Goal: Information Seeking & Learning: Learn about a topic

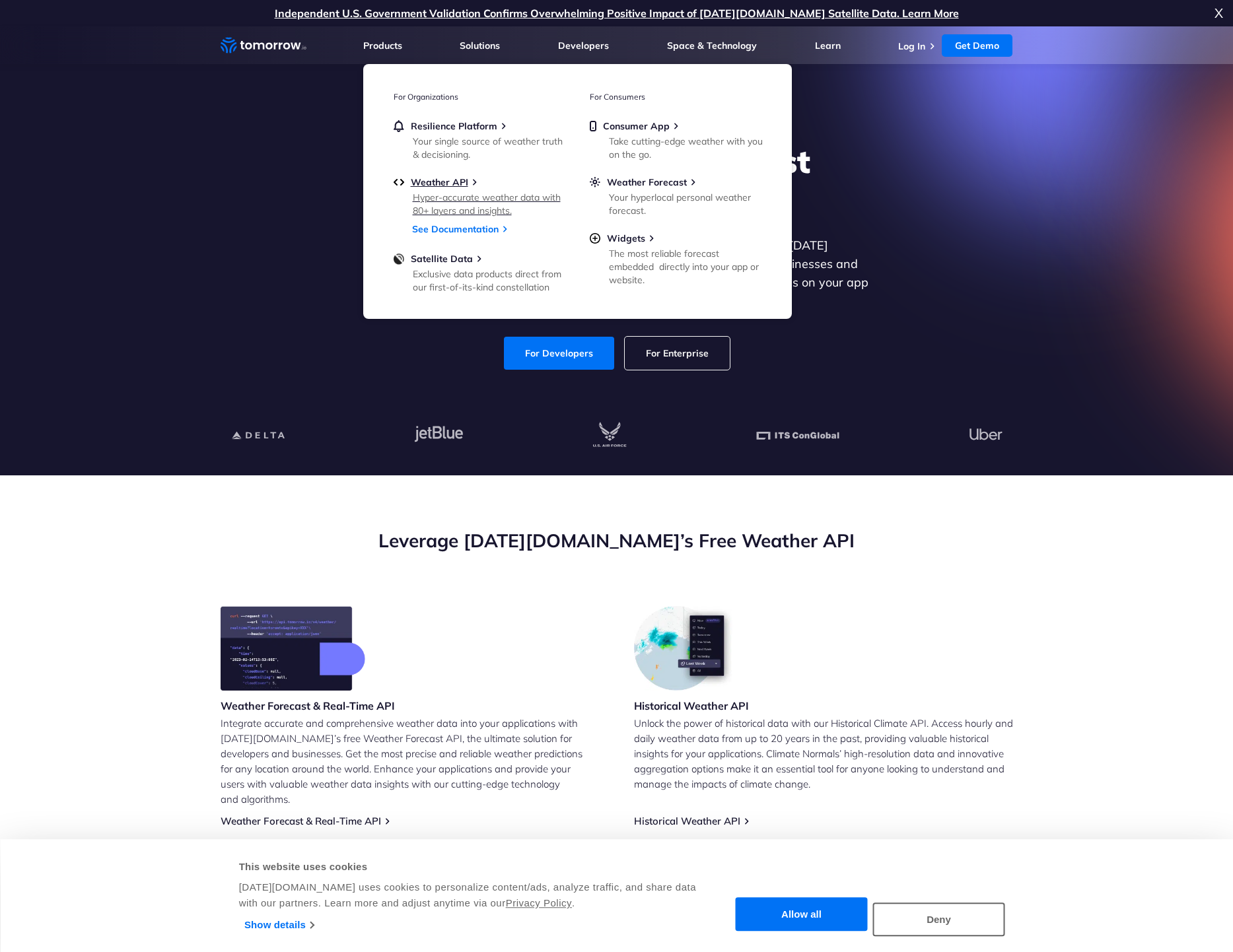
click at [452, 189] on link "Weather API Hyper-accurate weather data with 80+ layers and insights." at bounding box center [479, 195] width 172 height 38
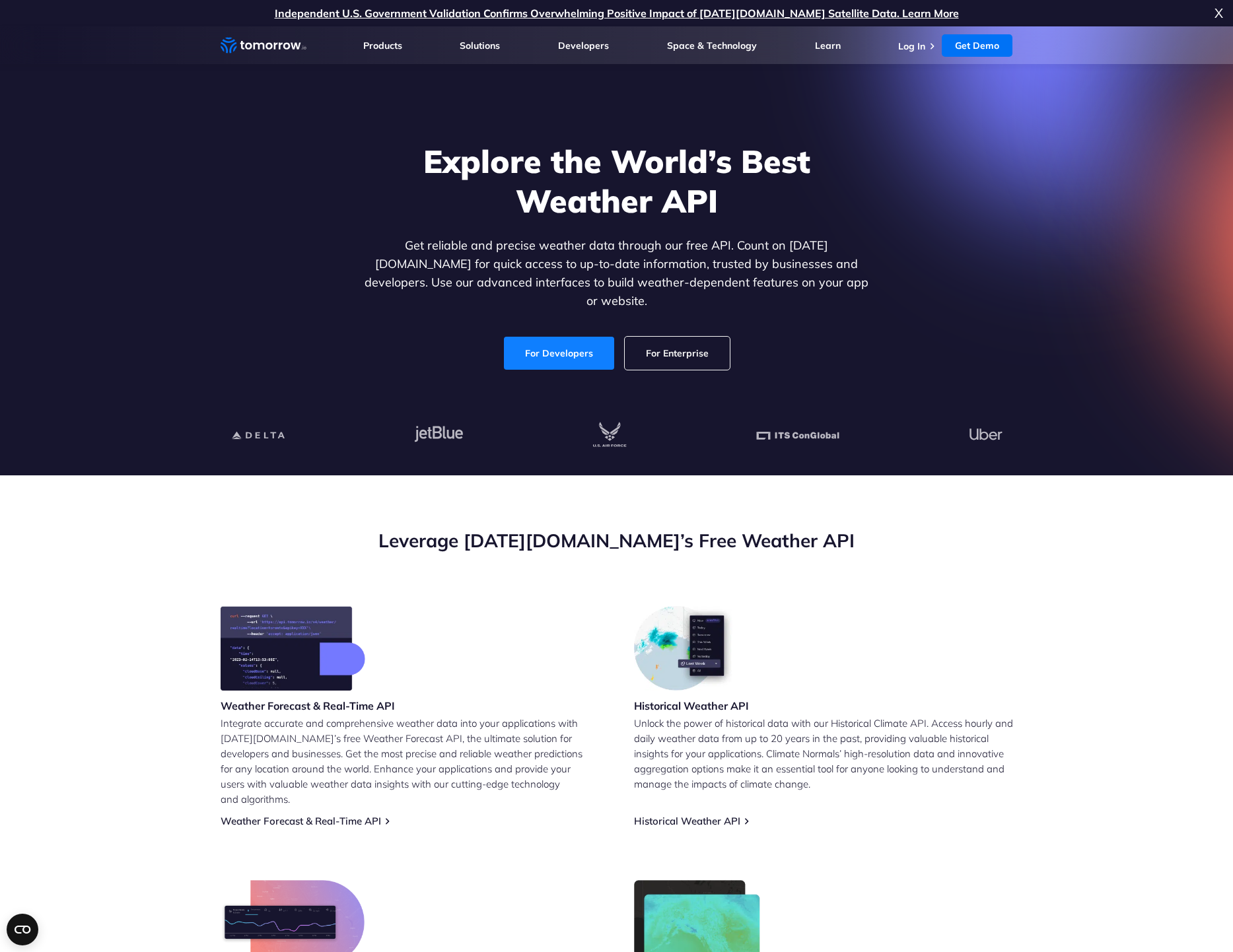
click at [586, 337] on link "For Developers" at bounding box center [559, 353] width 110 height 33
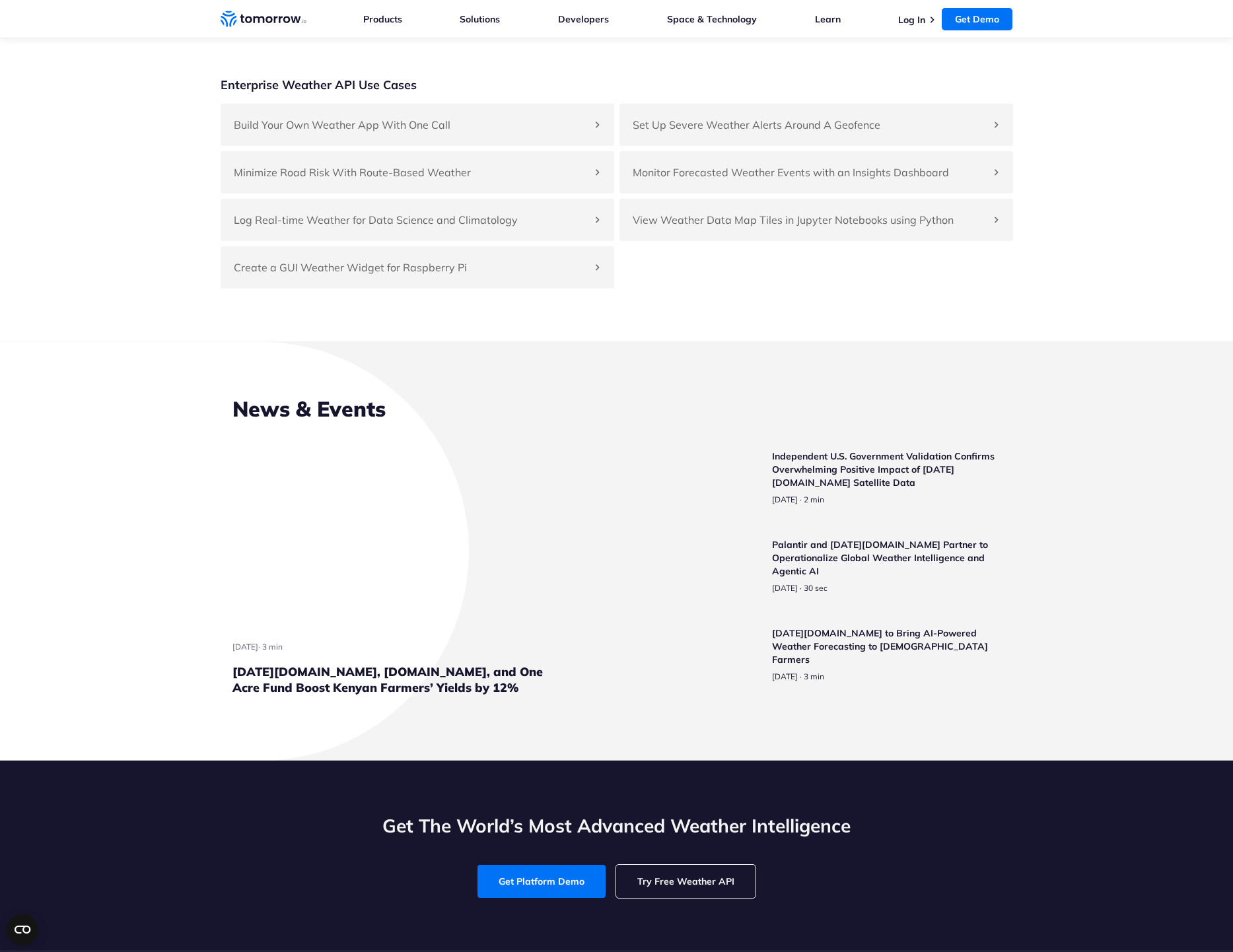
scroll to position [3843, 0]
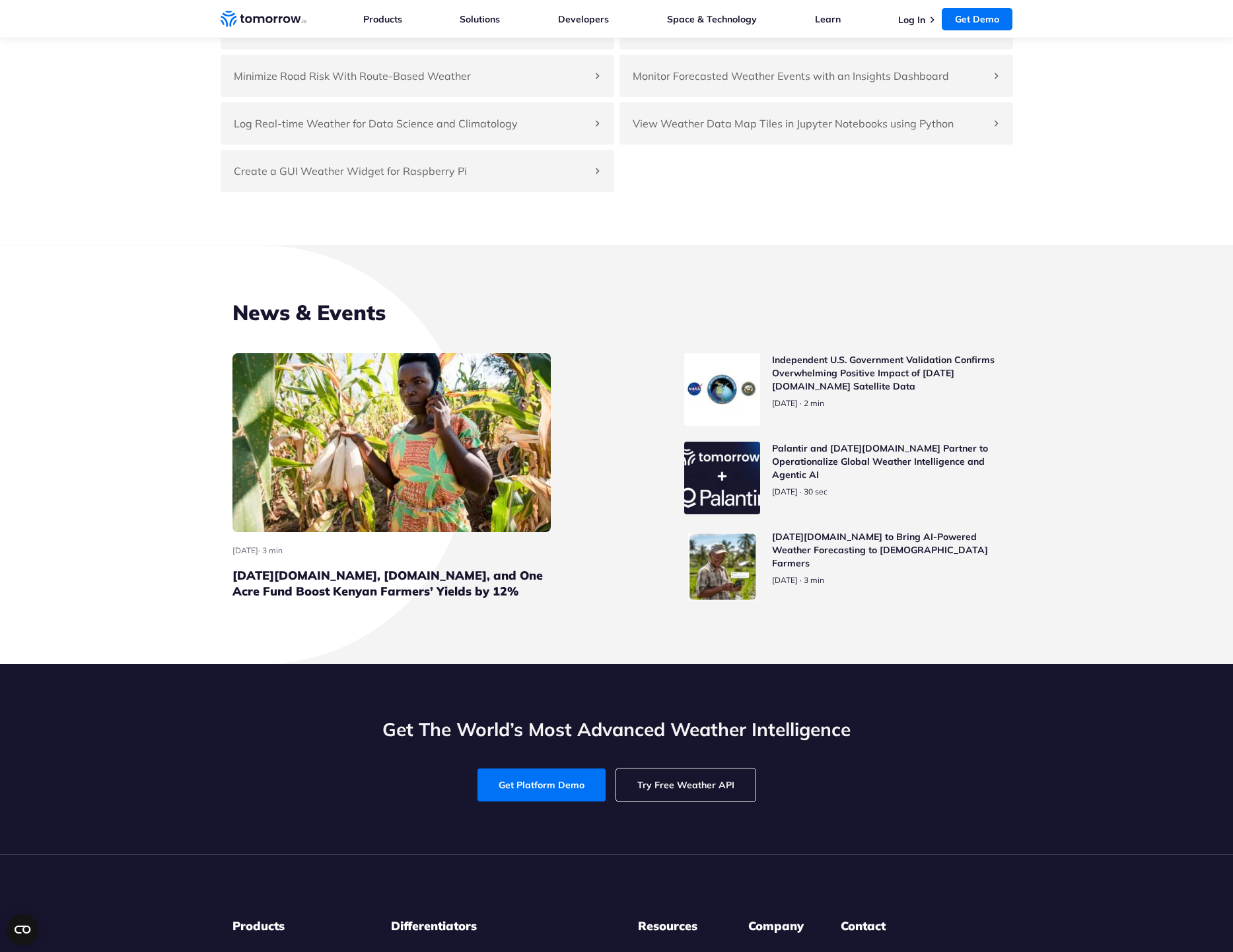
scroll to position [4116, 0]
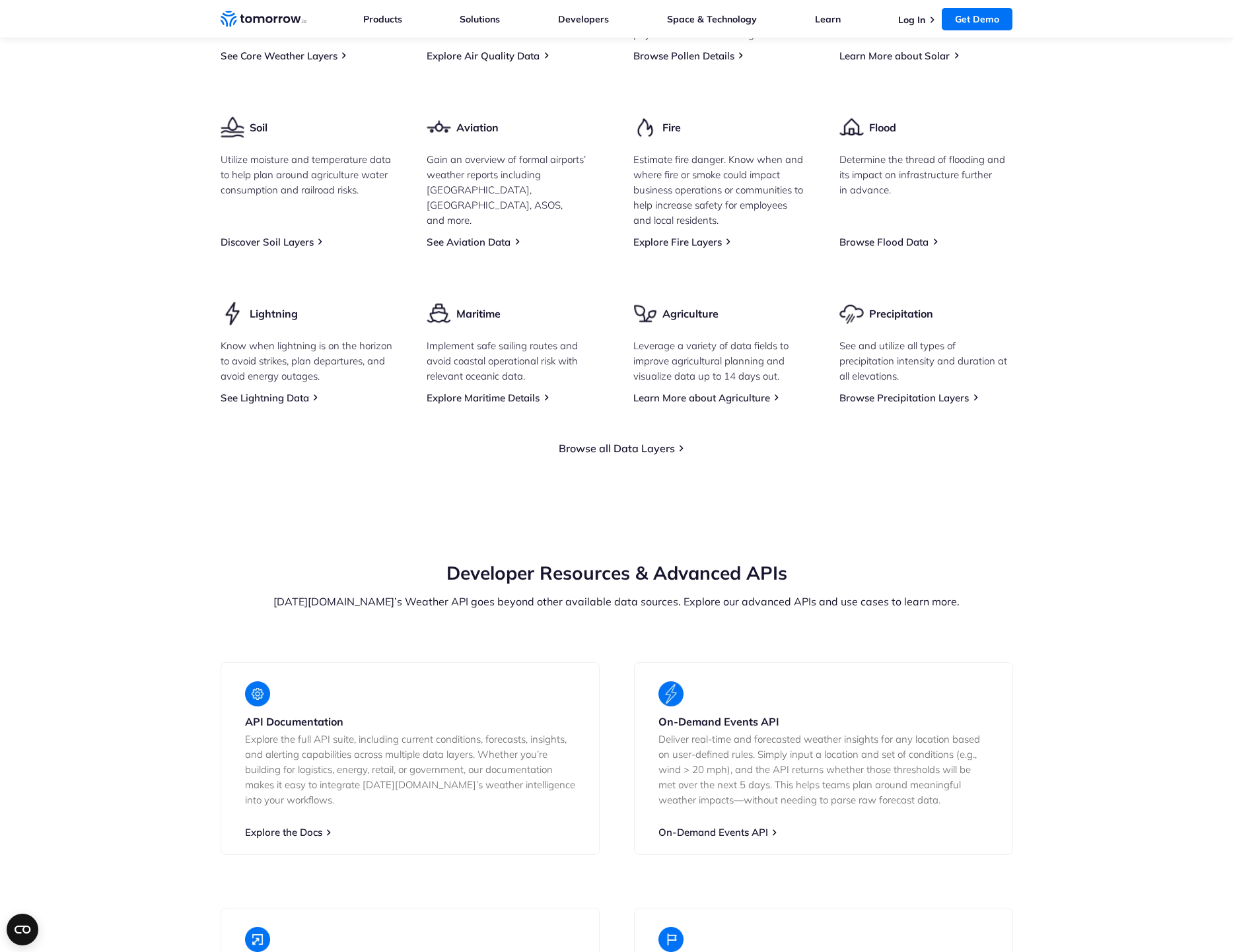
scroll to position [1458, 0]
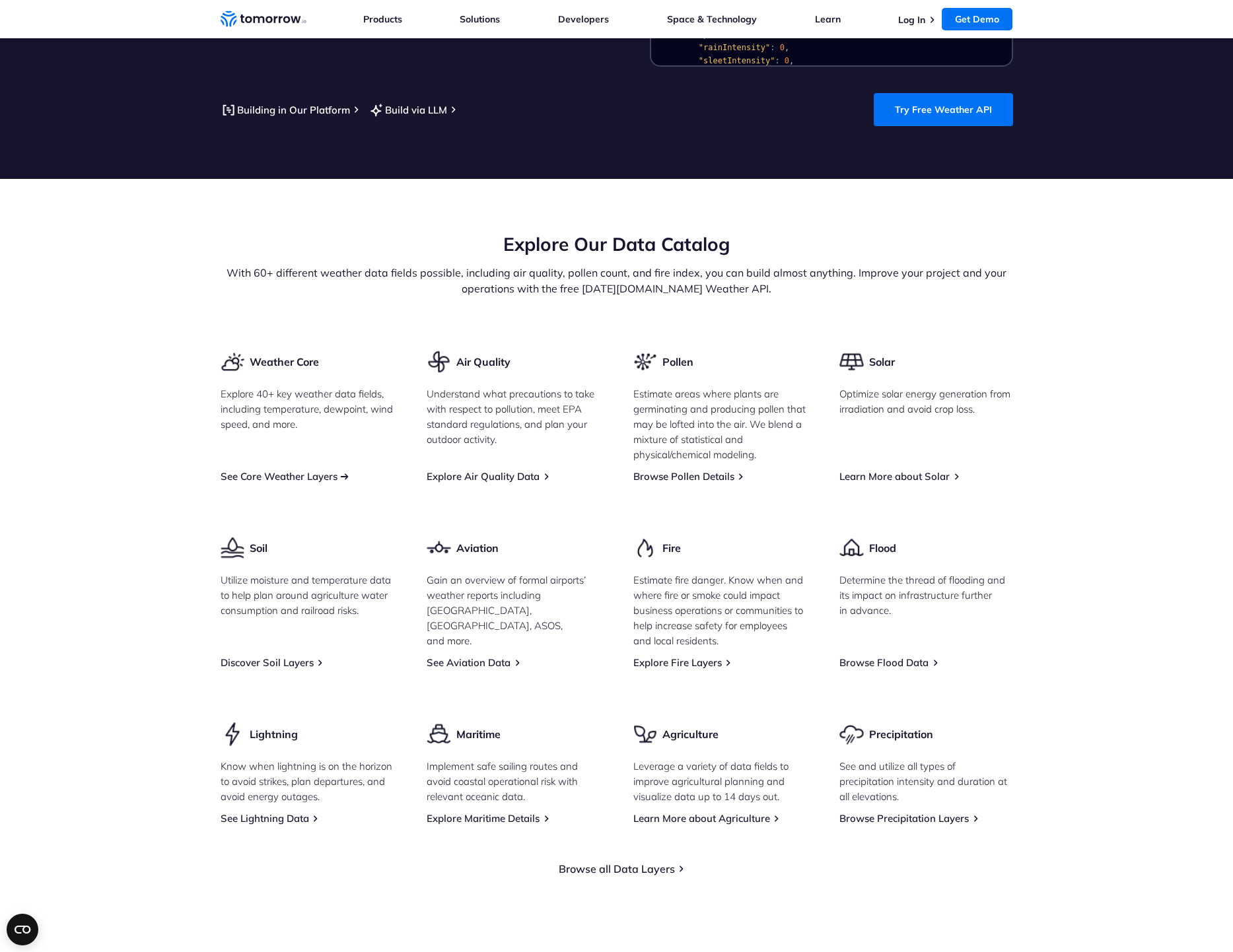
click at [300, 470] on link "See Core Weather Layers" at bounding box center [279, 476] width 117 height 12
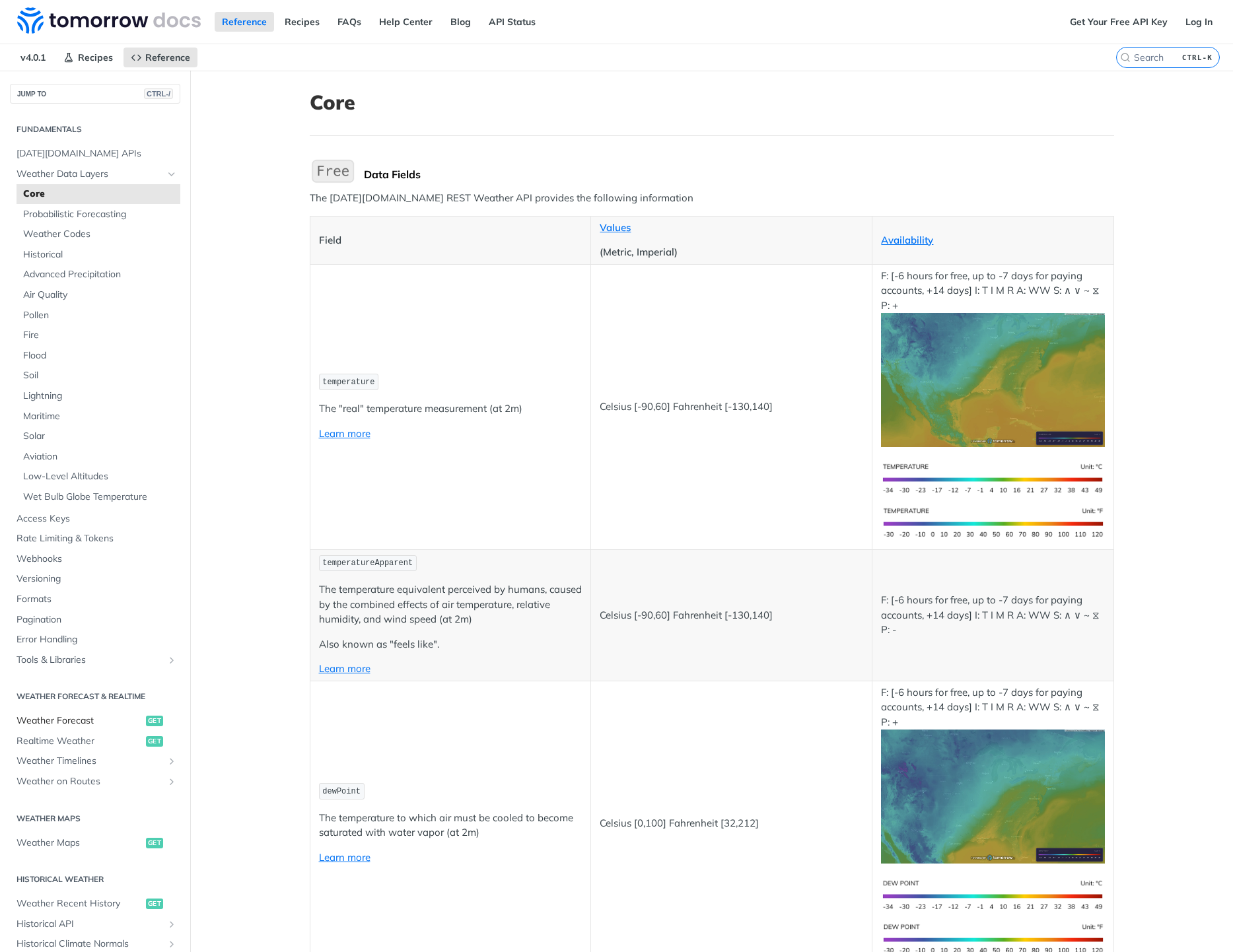
click at [64, 719] on span "Weather Forecast" at bounding box center [79, 721] width 126 height 13
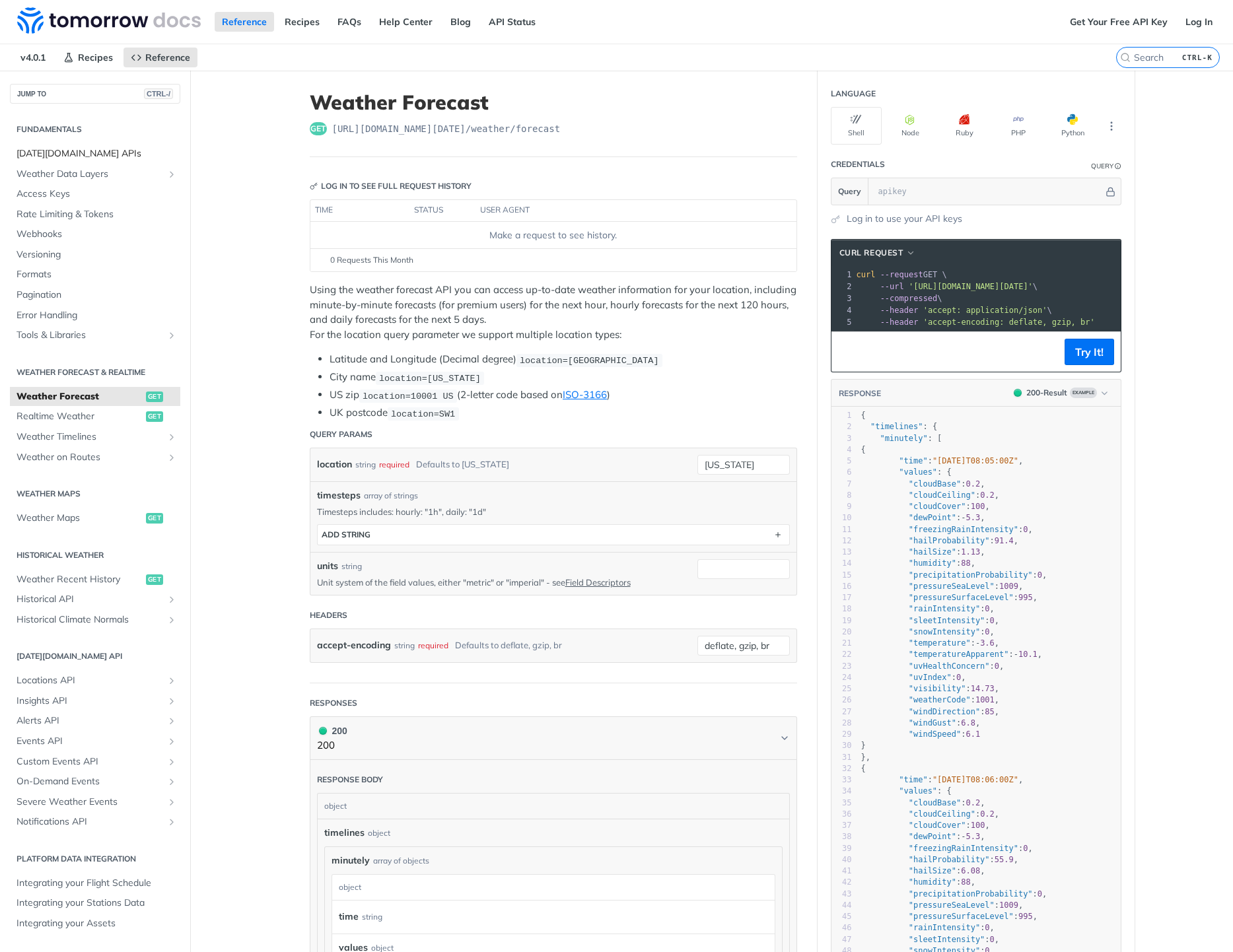
click at [89, 151] on span "[DATE][DOMAIN_NAME] APIs" at bounding box center [97, 153] width 161 height 13
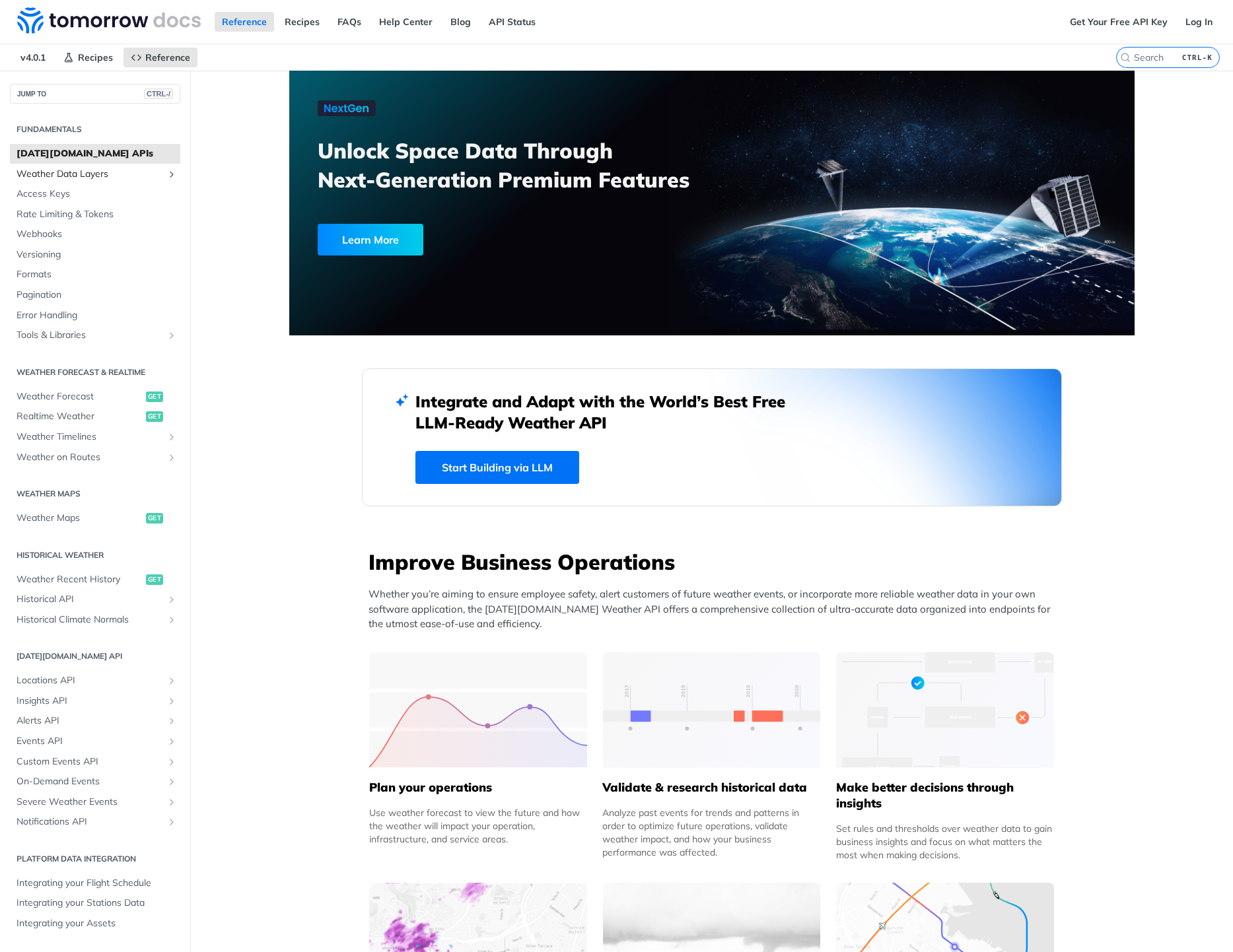
click at [72, 175] on span "Weather Data Layers" at bounding box center [89, 174] width 146 height 13
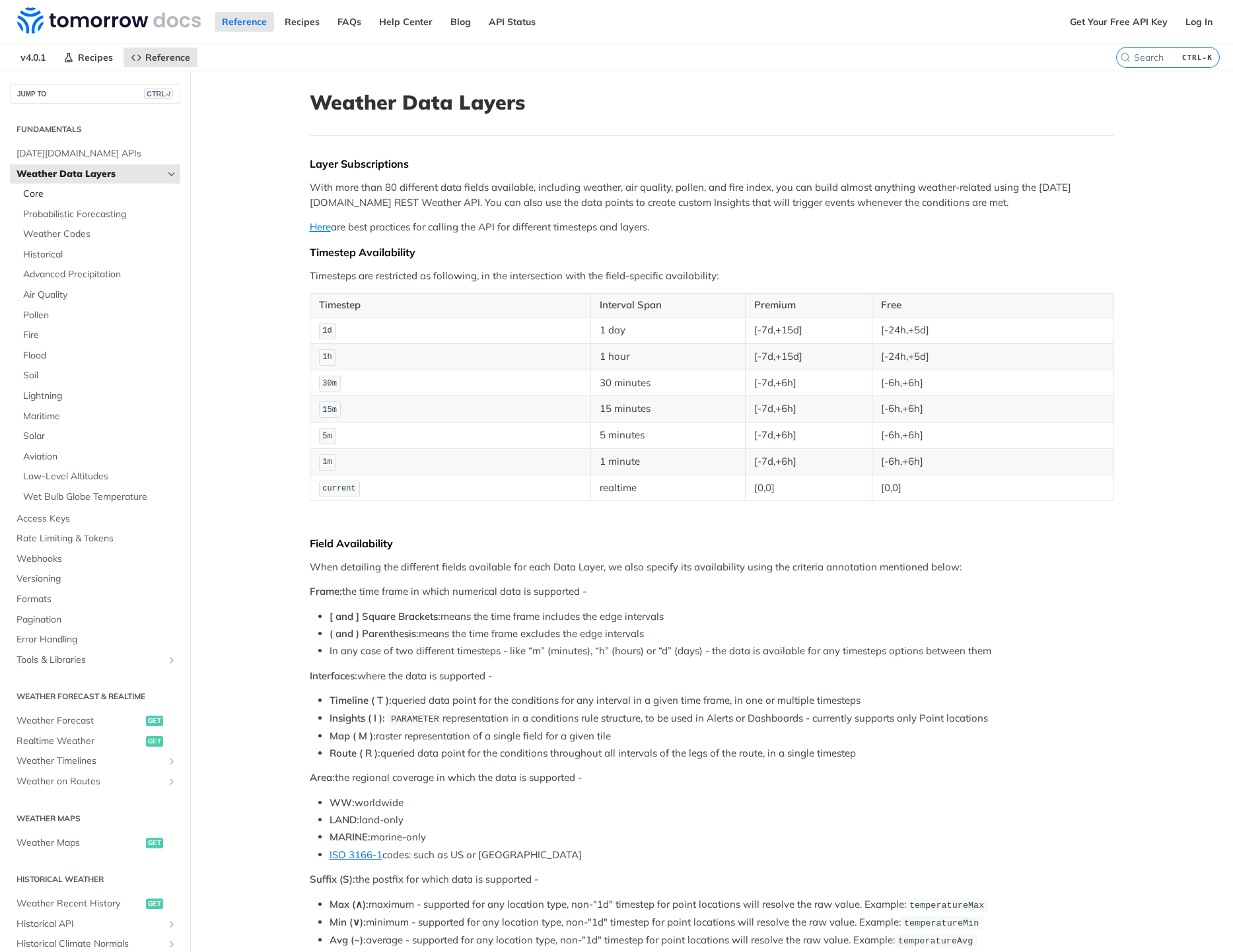
click at [71, 197] on span "Core" at bounding box center [100, 193] width 154 height 13
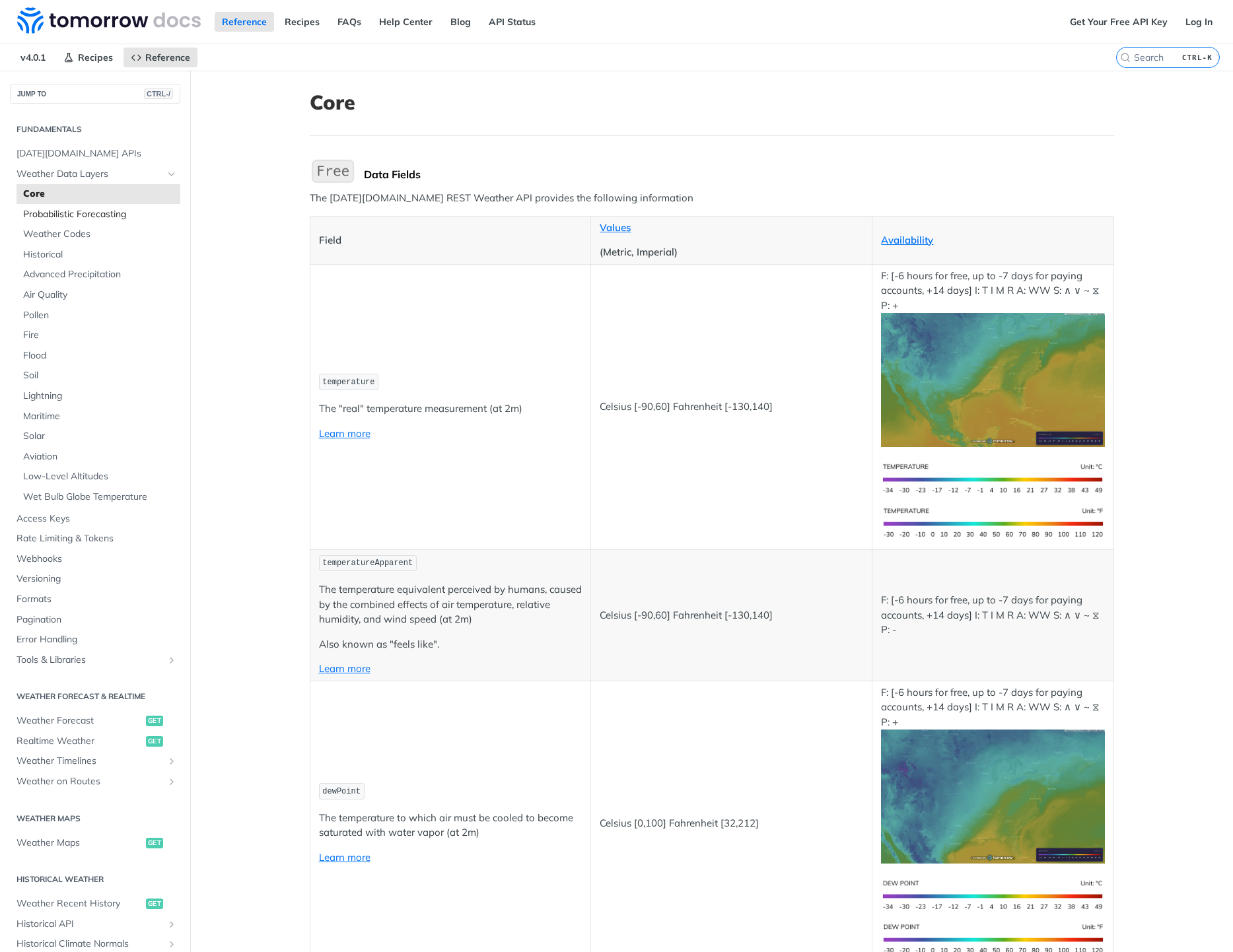
click at [69, 212] on span "Probabilistic Forecasting" at bounding box center [100, 214] width 154 height 13
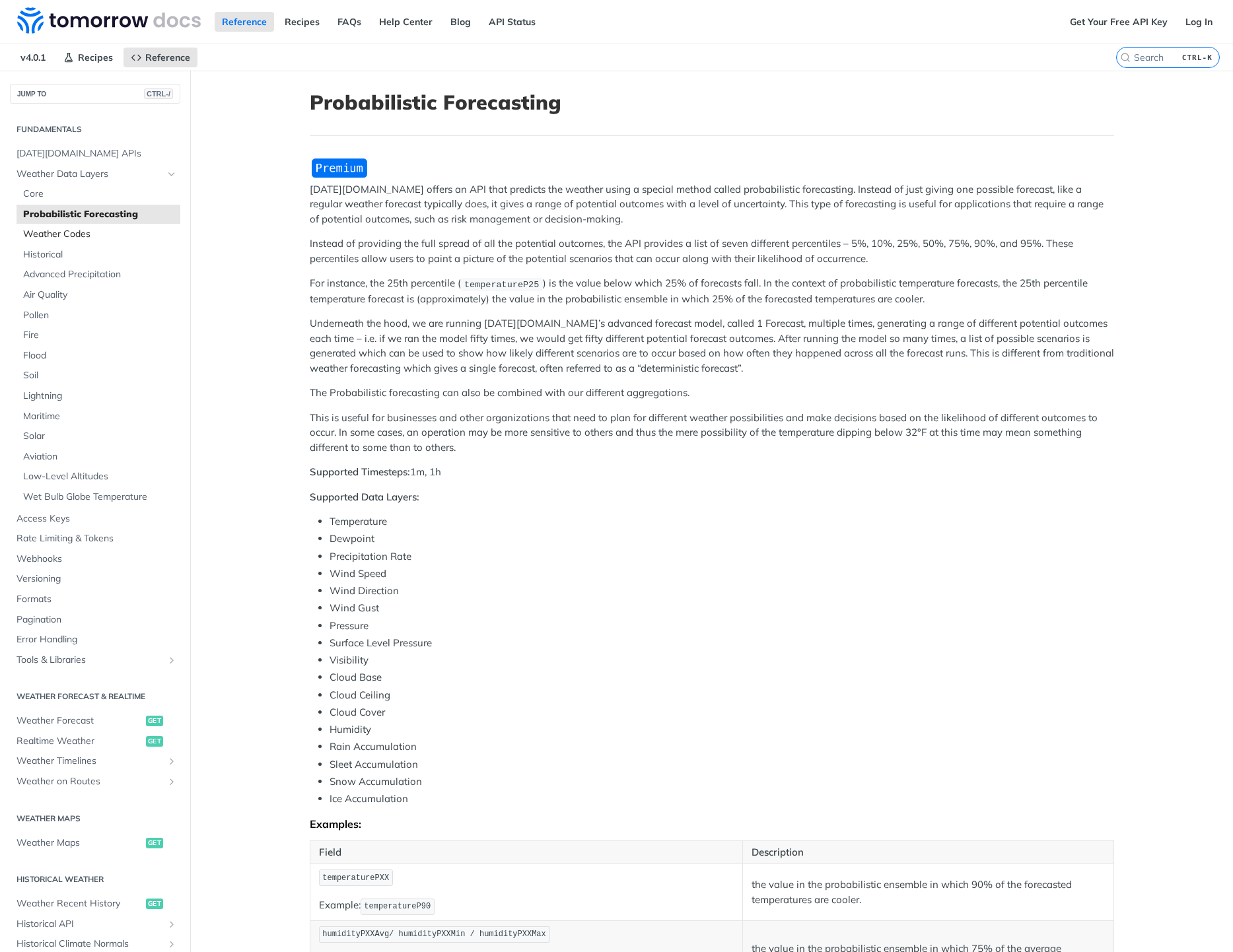
click at [67, 233] on span "Weather Codes" at bounding box center [100, 234] width 154 height 13
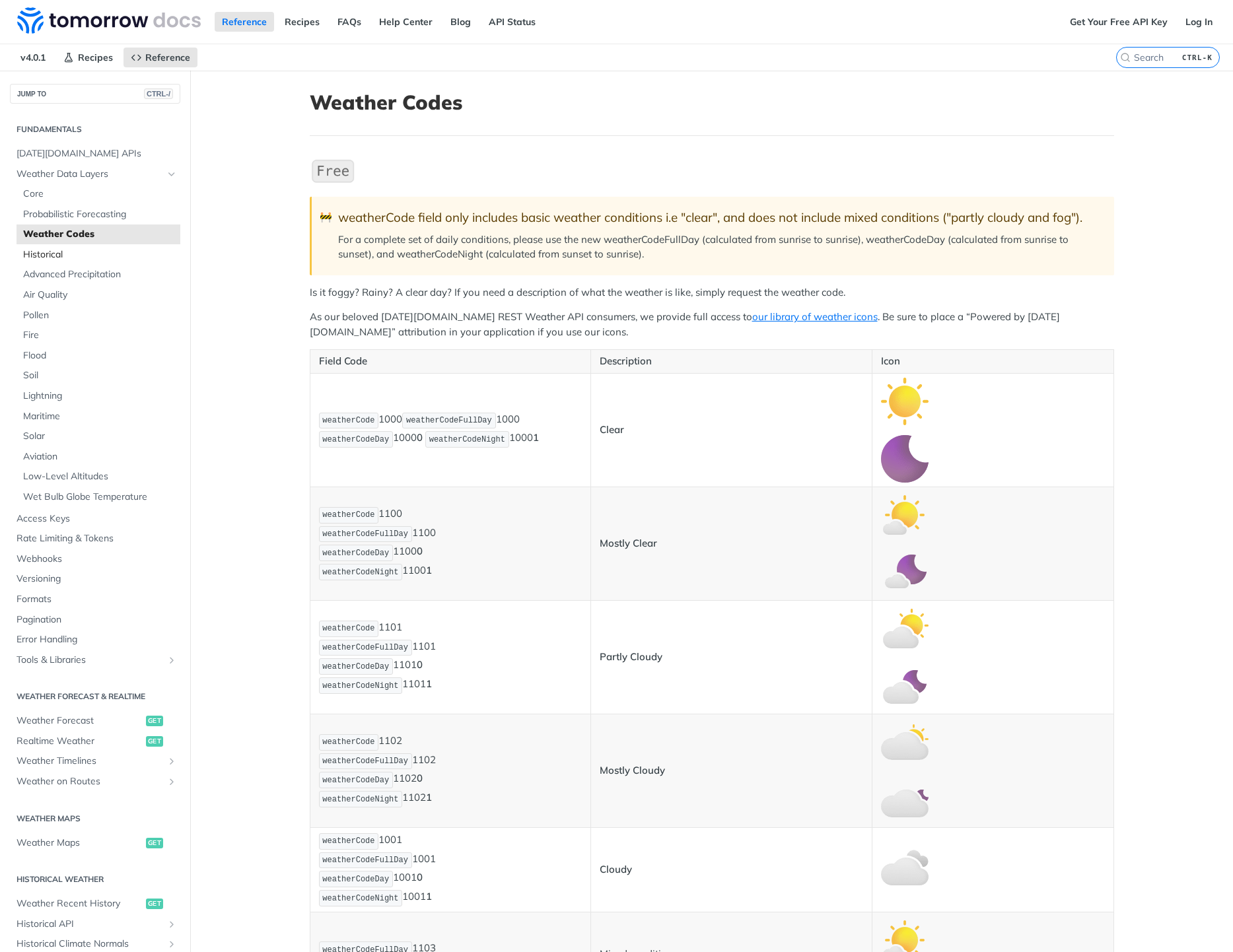
click at [59, 262] on link "Historical" at bounding box center [98, 255] width 164 height 20
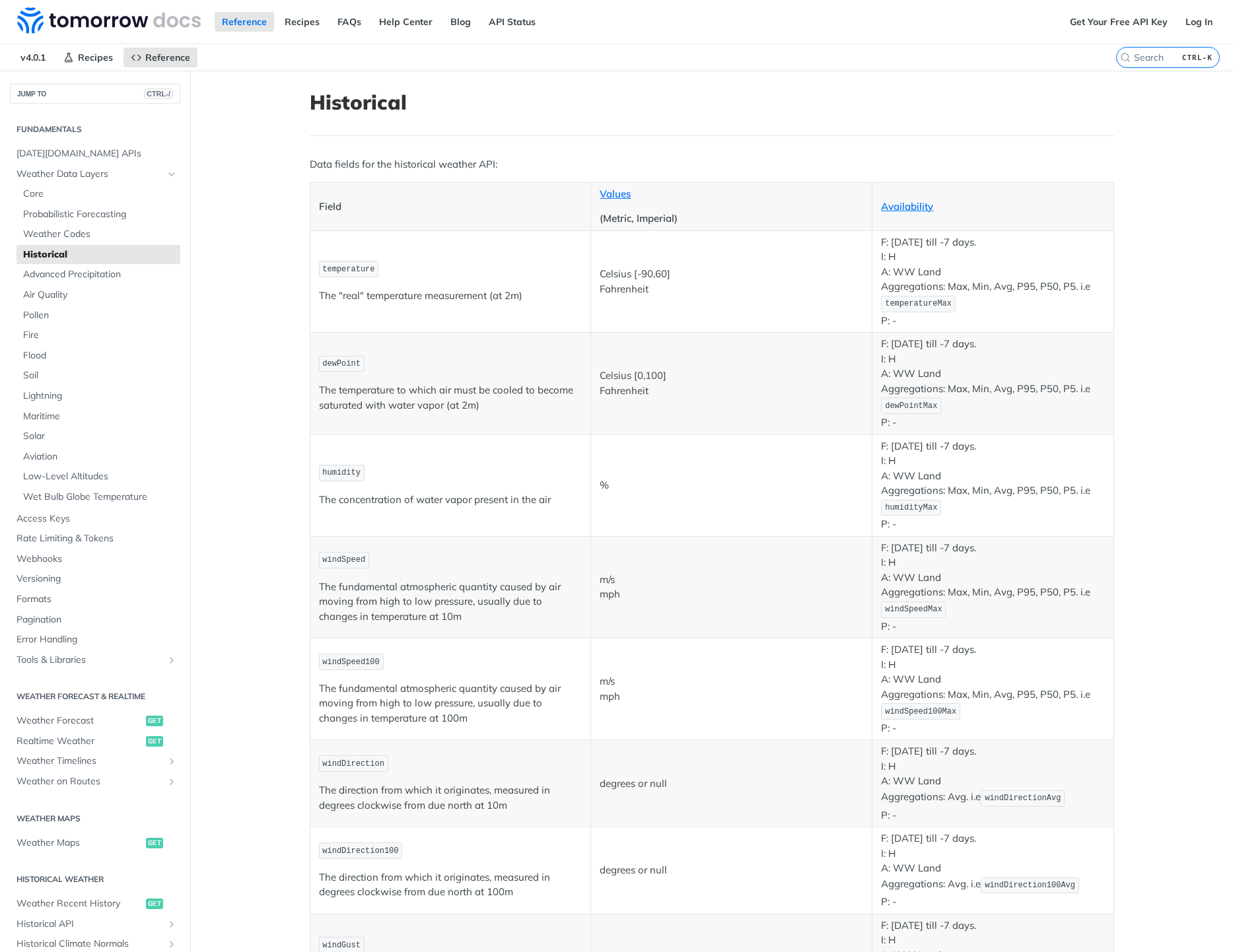
click at [74, 284] on ul "Core Probabilistic Forecasting Weather Codes Historical Advanced Precipitation …" at bounding box center [98, 345] width 164 height 323
click at [77, 277] on span "Advanced Precipitation" at bounding box center [100, 274] width 154 height 13
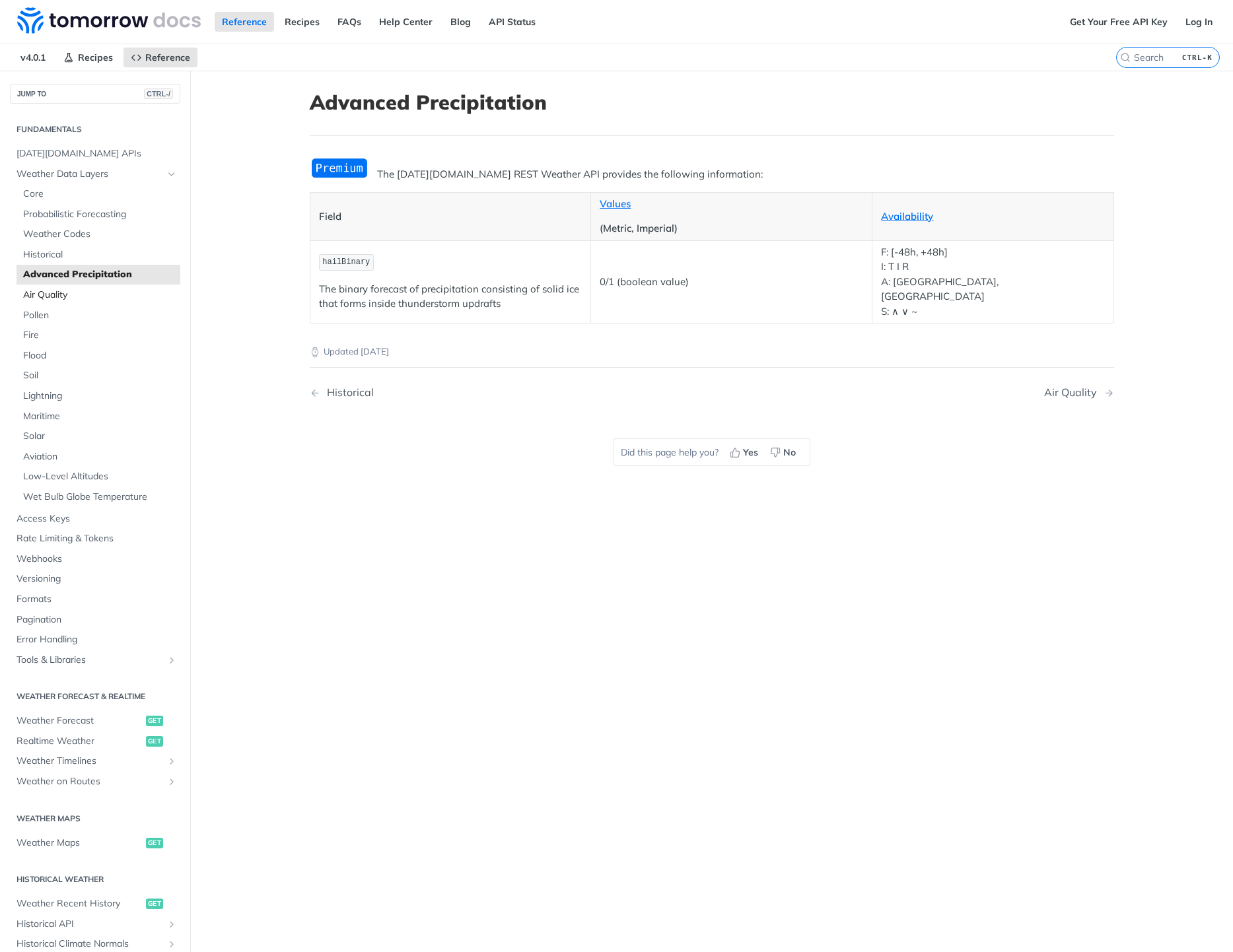
click at [59, 294] on span "Air Quality" at bounding box center [100, 295] width 154 height 13
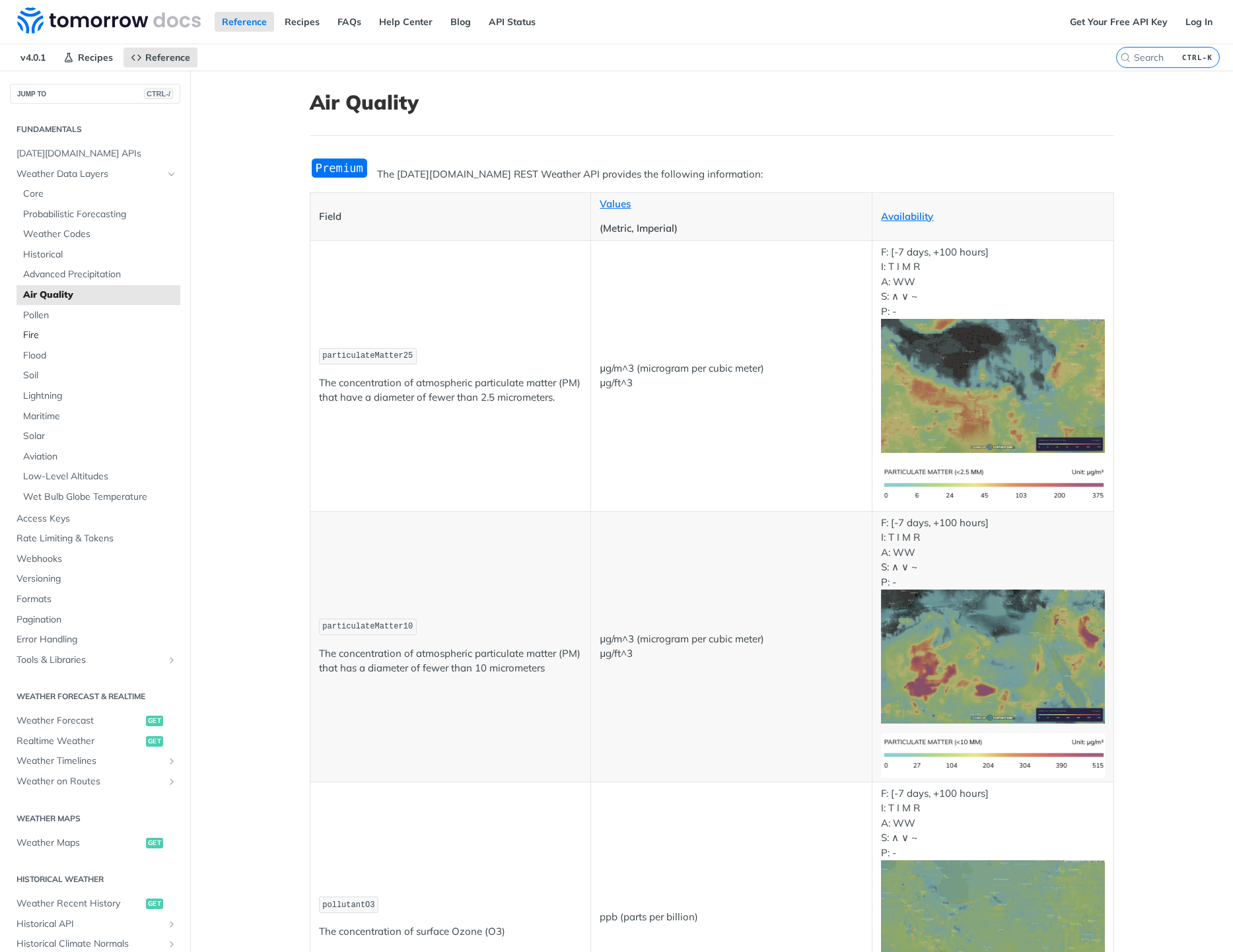
click at [37, 329] on span "Fire" at bounding box center [100, 335] width 154 height 13
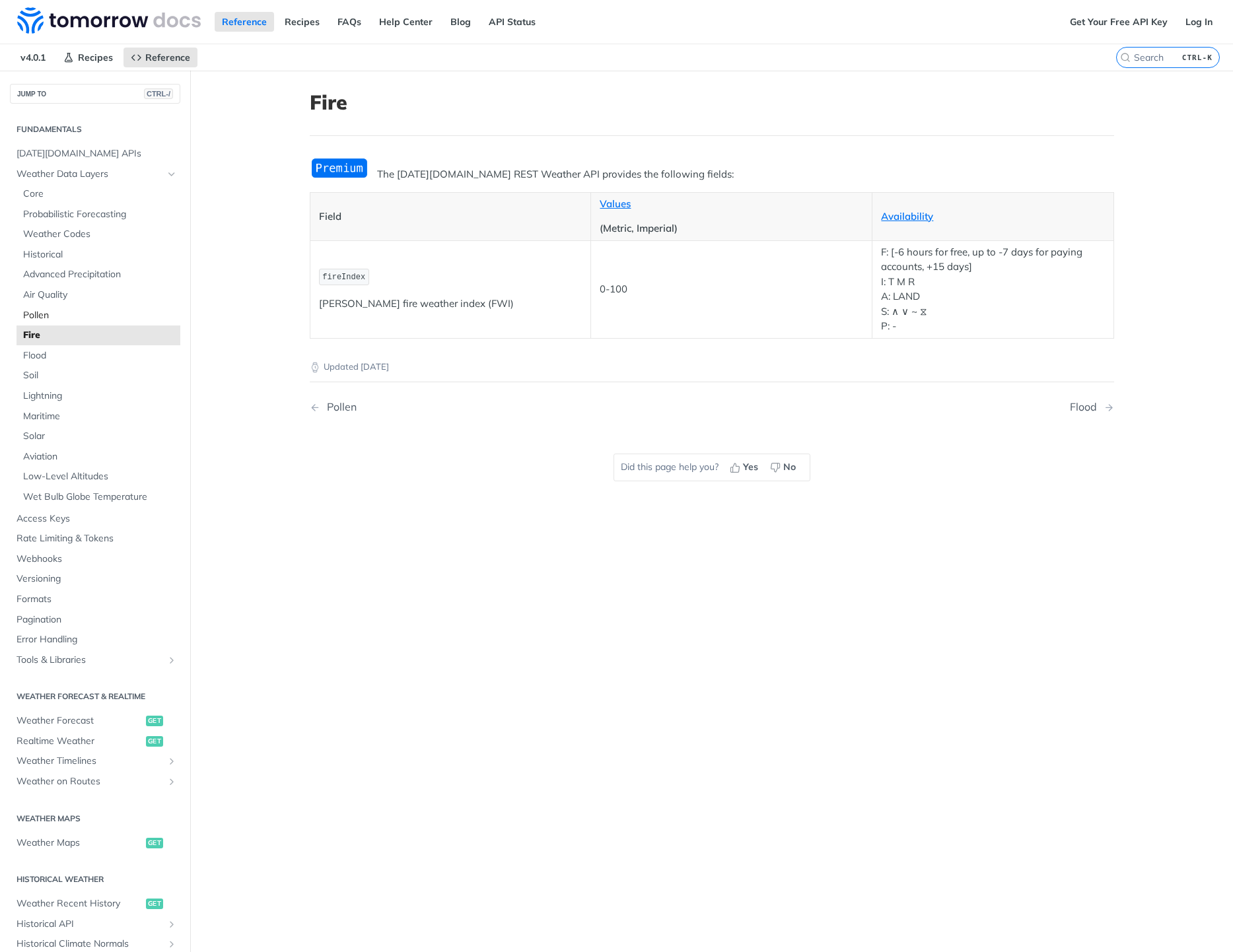
click at [42, 316] on span "Pollen" at bounding box center [100, 315] width 154 height 13
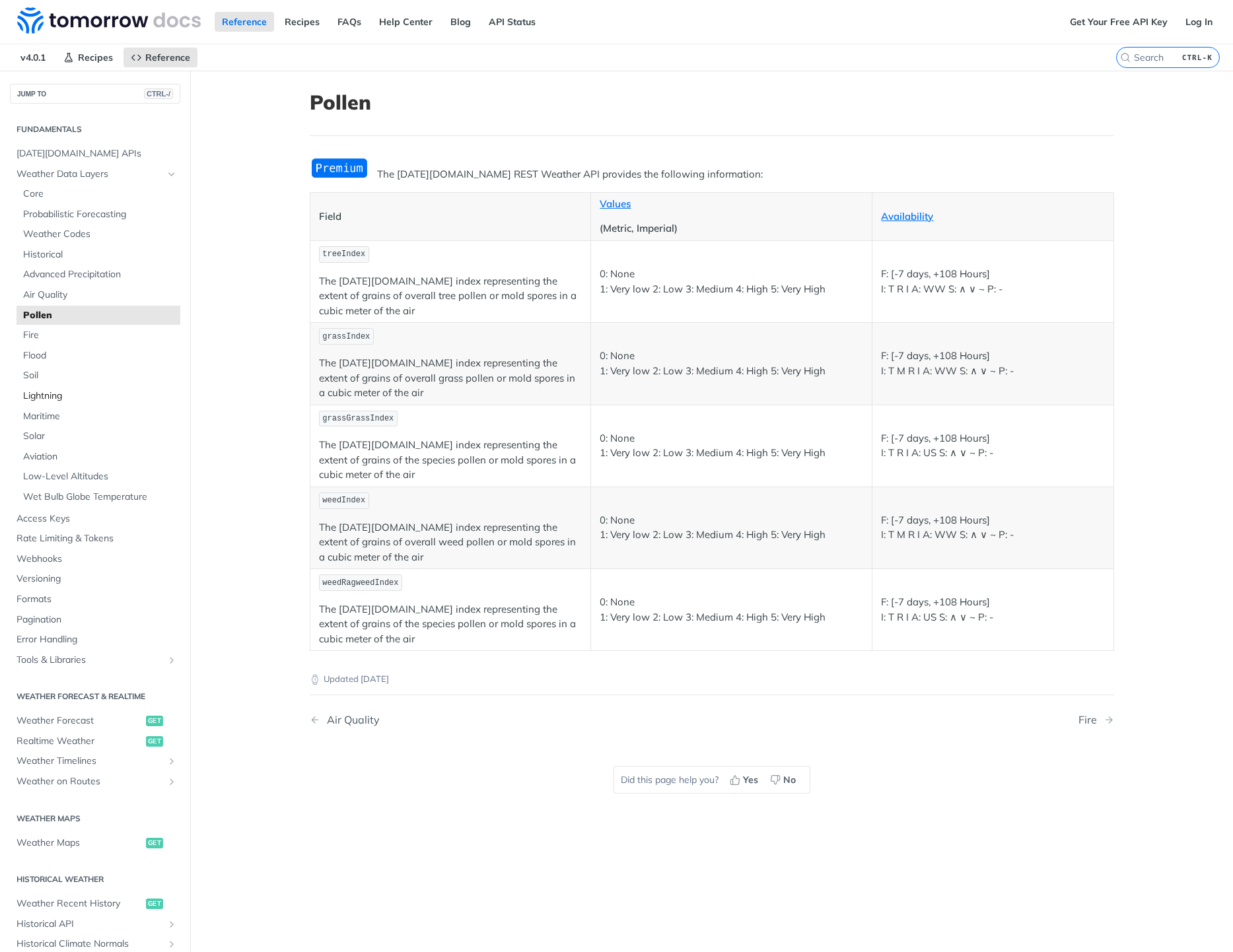
click at [47, 399] on span "Lightning" at bounding box center [100, 395] width 154 height 13
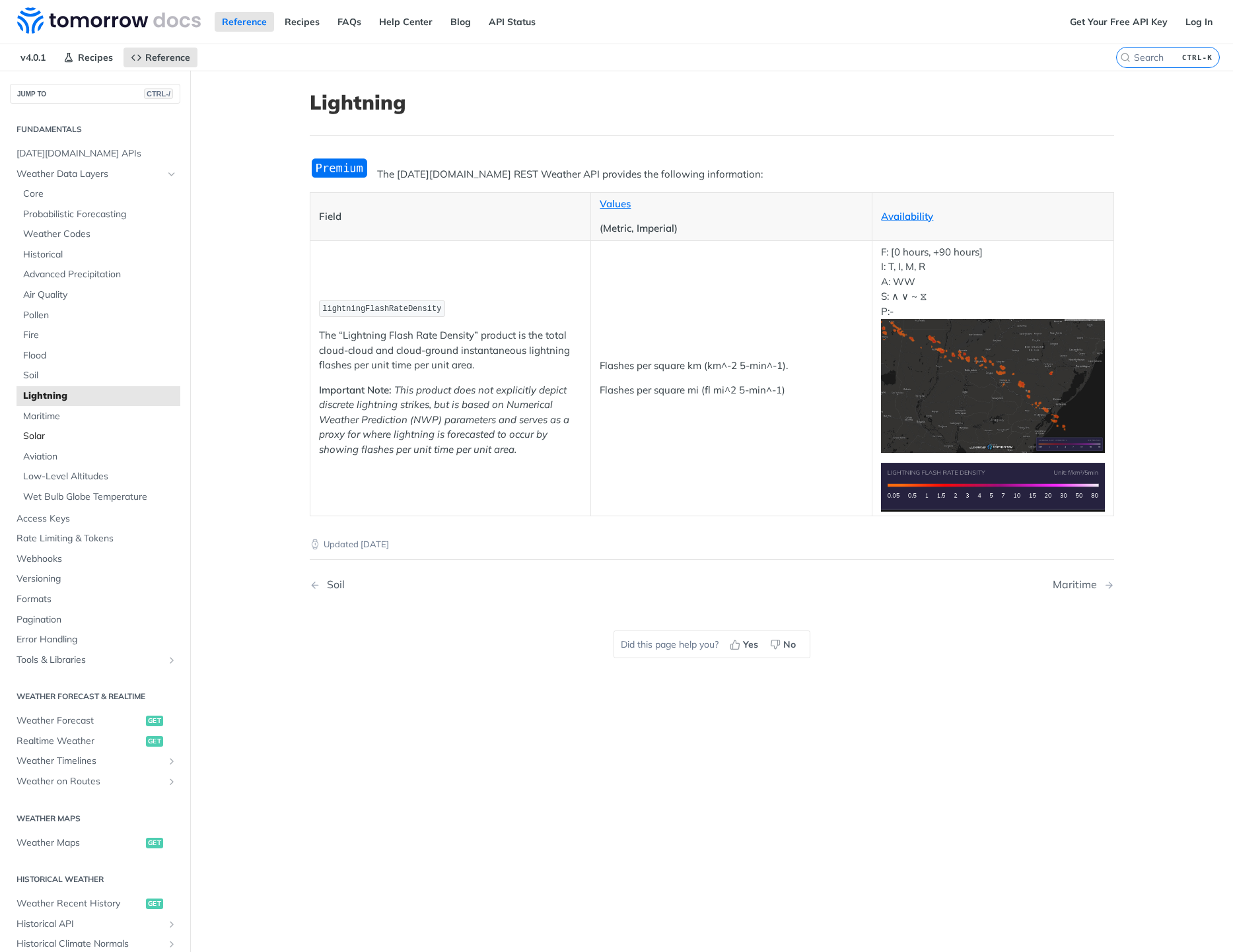
click at [69, 433] on span "Solar" at bounding box center [100, 436] width 154 height 13
